Goal: Information Seeking & Learning: Understand process/instructions

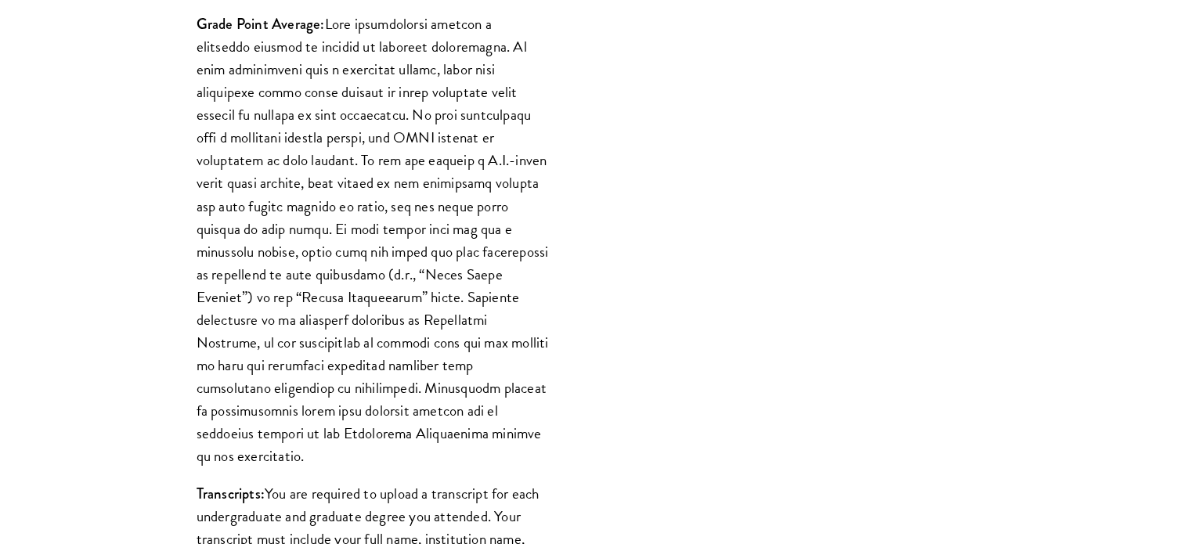
click at [446, 169] on p "Grade Point Average:" at bounding box center [373, 240] width 352 height 455
drag, startPoint x: 198, startPoint y: 23, endPoint x: 487, endPoint y: 438, distance: 505.8
click at [487, 438] on p "Grade Point Average:" at bounding box center [373, 240] width 352 height 455
copy p "Lorem Ipsum Dolorsi: Amet consectetura elitsed d eiusmodte incidid ut laboree d…"
click at [426, 255] on p "Grade Point Average:" at bounding box center [373, 240] width 352 height 455
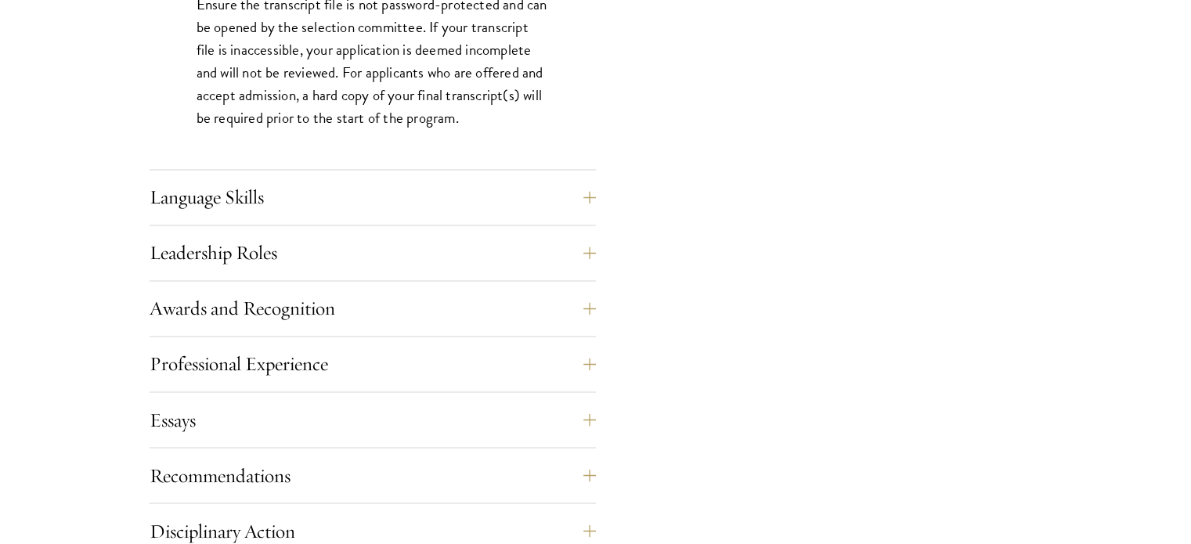
scroll to position [2571, 0]
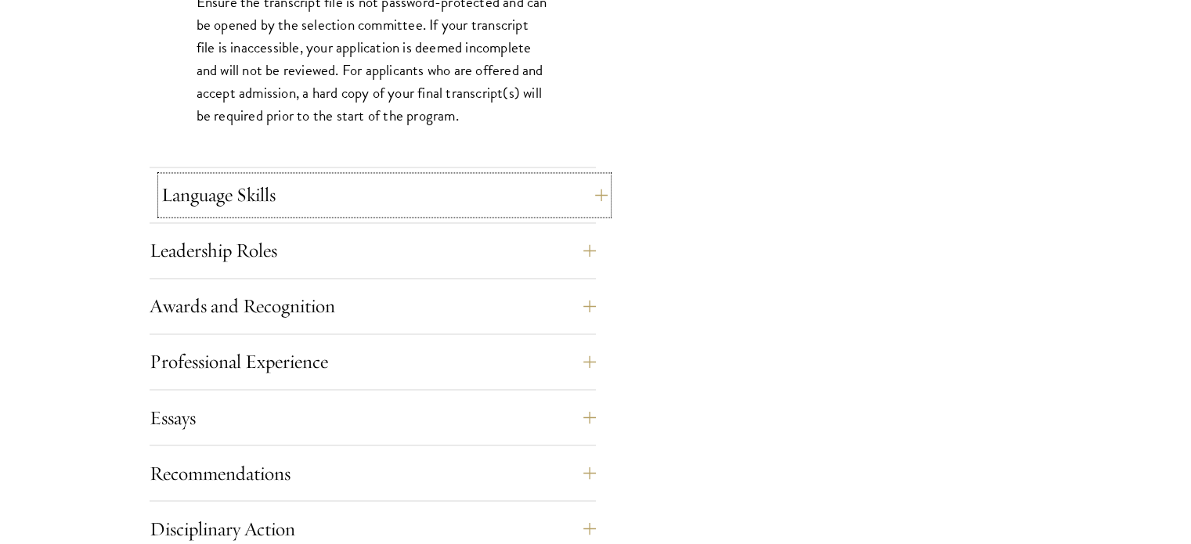
click at [417, 203] on button "Language Skills" at bounding box center [384, 195] width 446 height 38
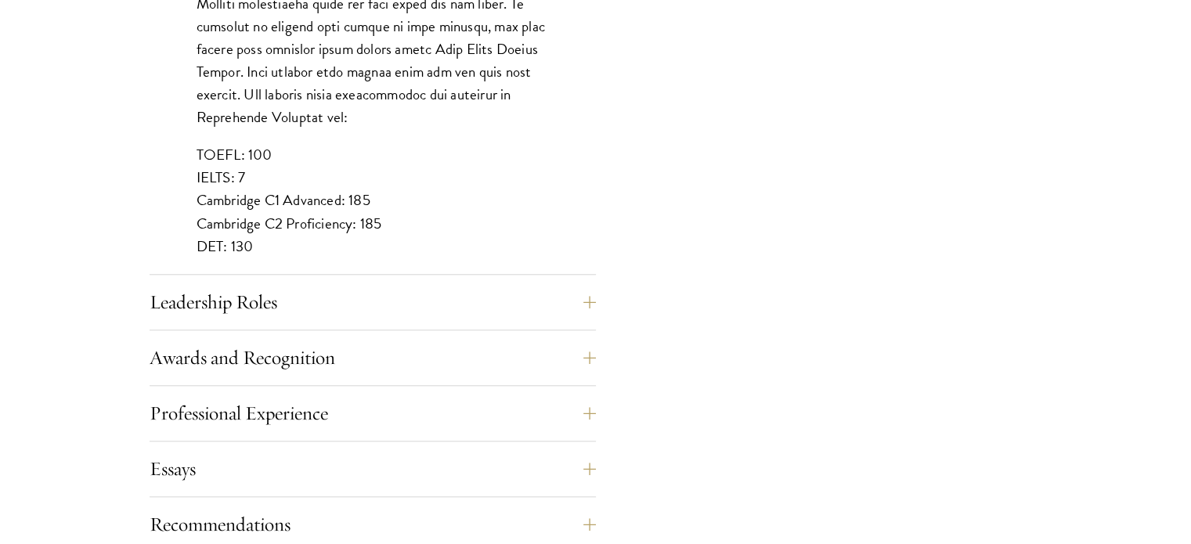
scroll to position [1475, 0]
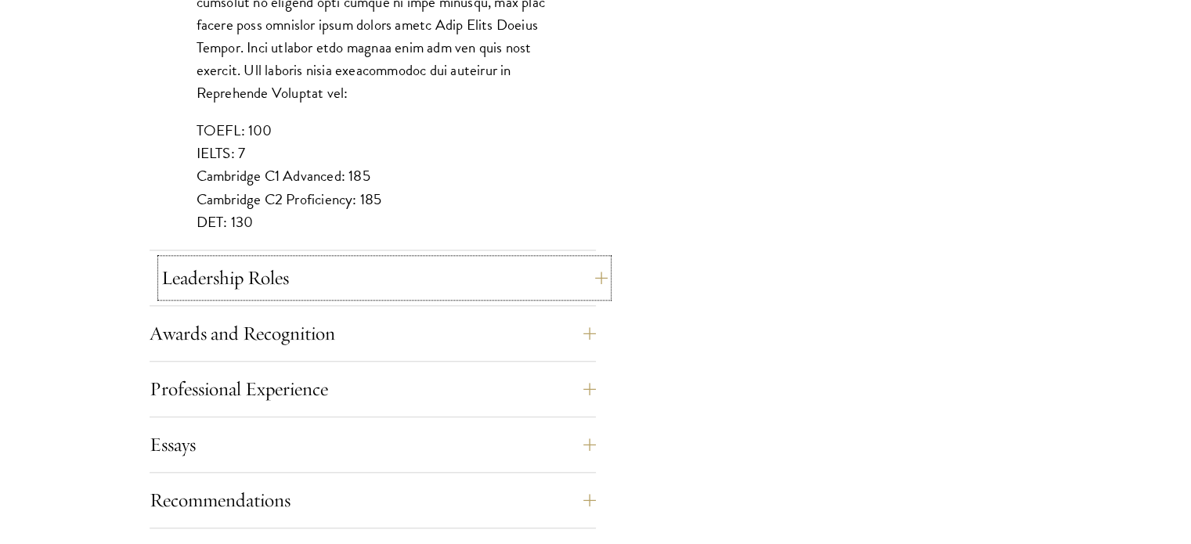
click at [382, 276] on button "Leadership Roles" at bounding box center [384, 278] width 446 height 38
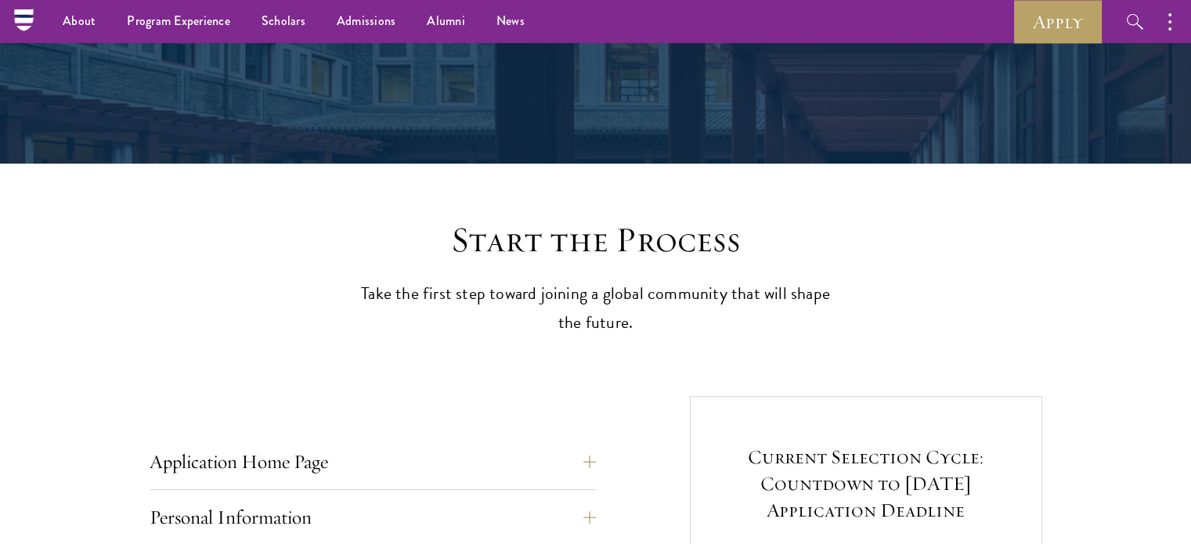
scroll to position [190, 0]
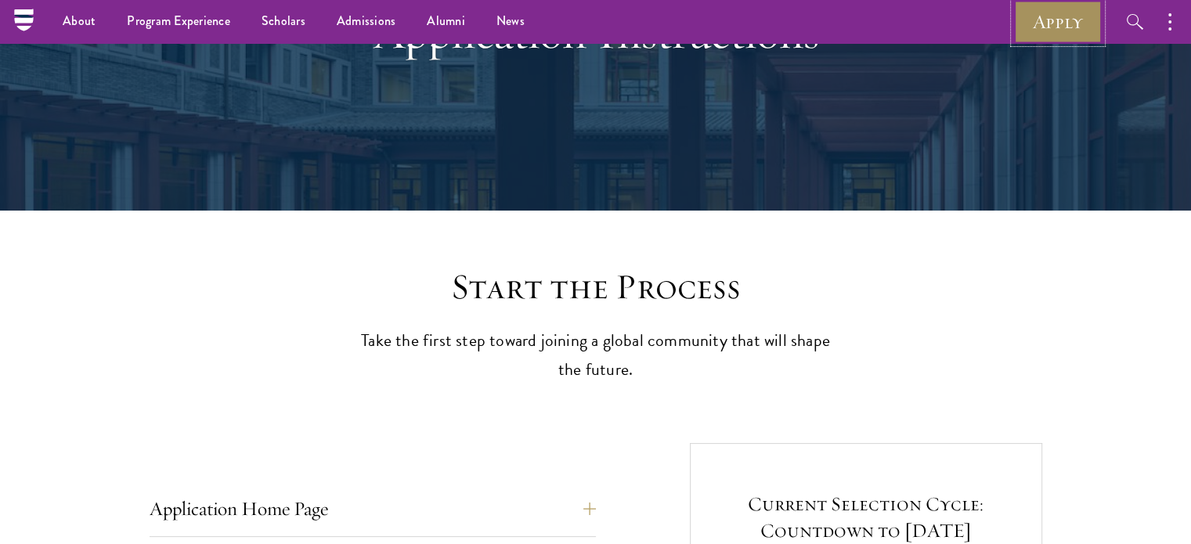
click at [1063, 16] on link "Apply" at bounding box center [1058, 21] width 88 height 43
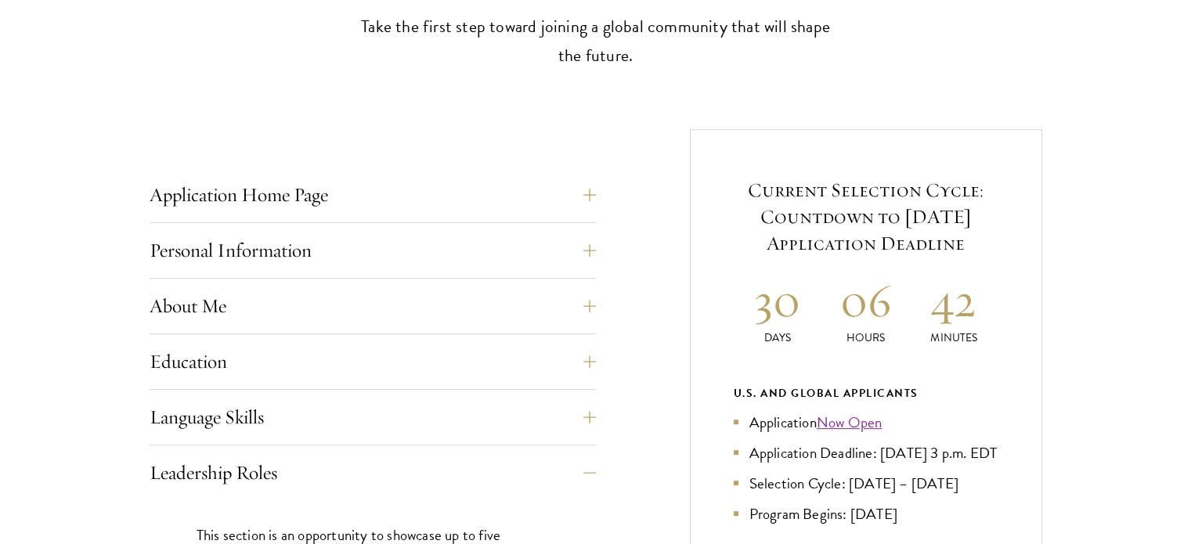
scroll to position [566, 0]
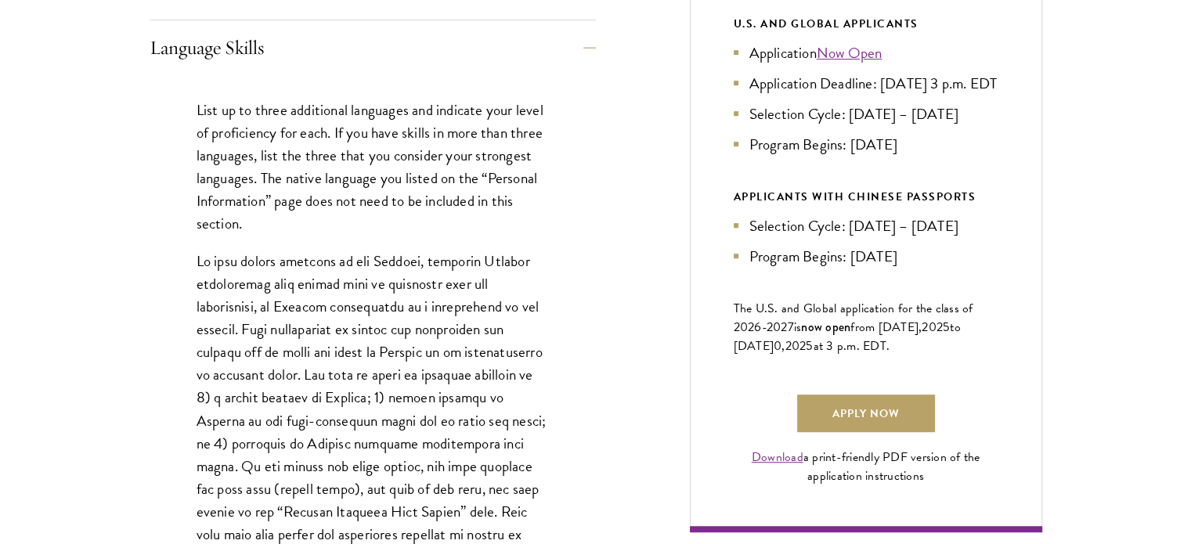
scroll to position [877, 0]
